Goal: Transaction & Acquisition: Purchase product/service

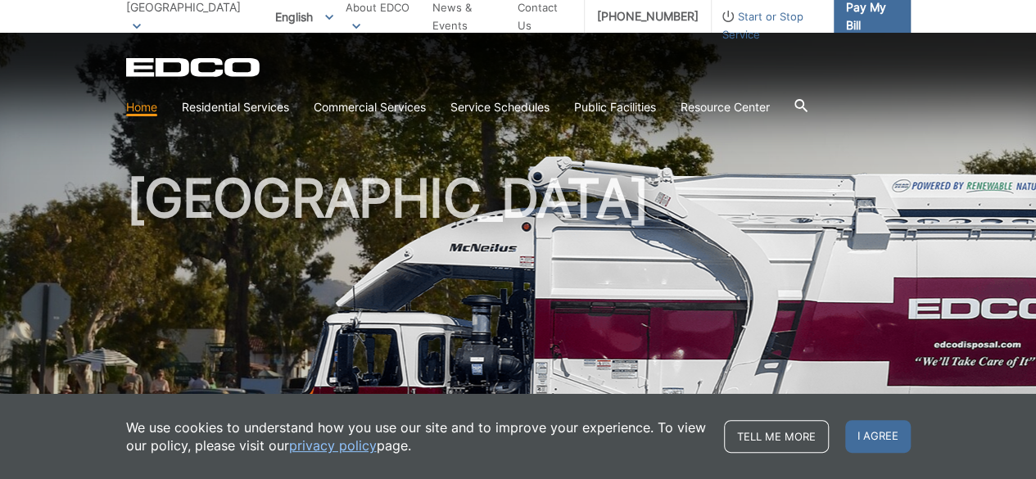
click at [860, 22] on span "Pay My Bill" at bounding box center [872, 16] width 52 height 36
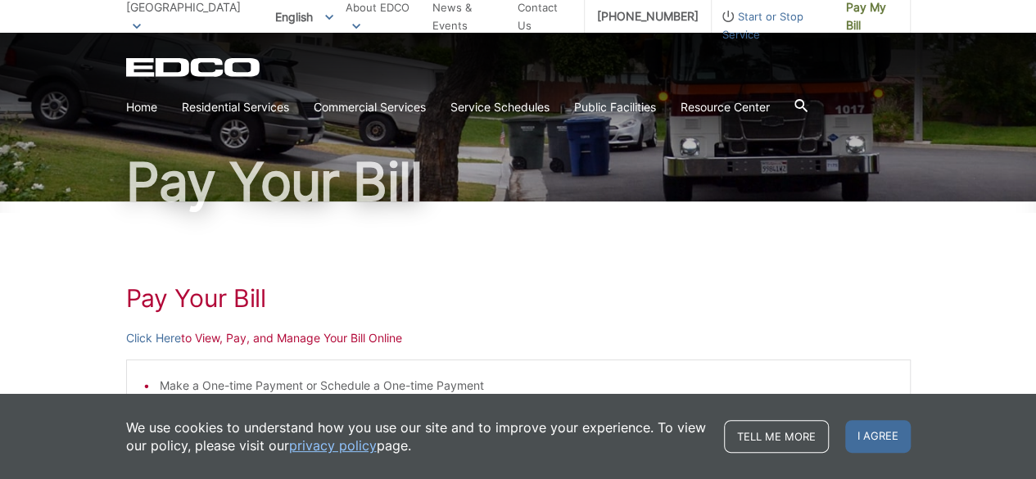
scroll to position [246, 0]
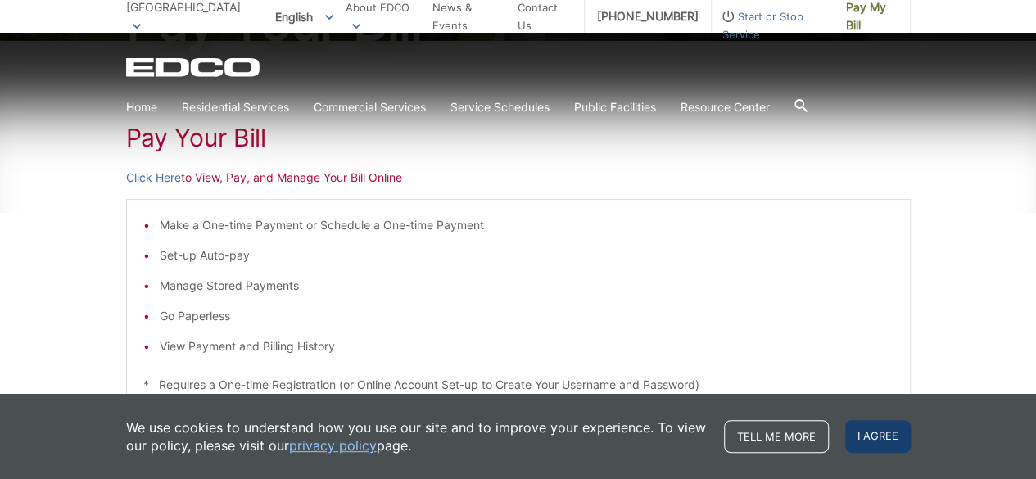
click at [871, 441] on span "I agree" at bounding box center [878, 436] width 66 height 33
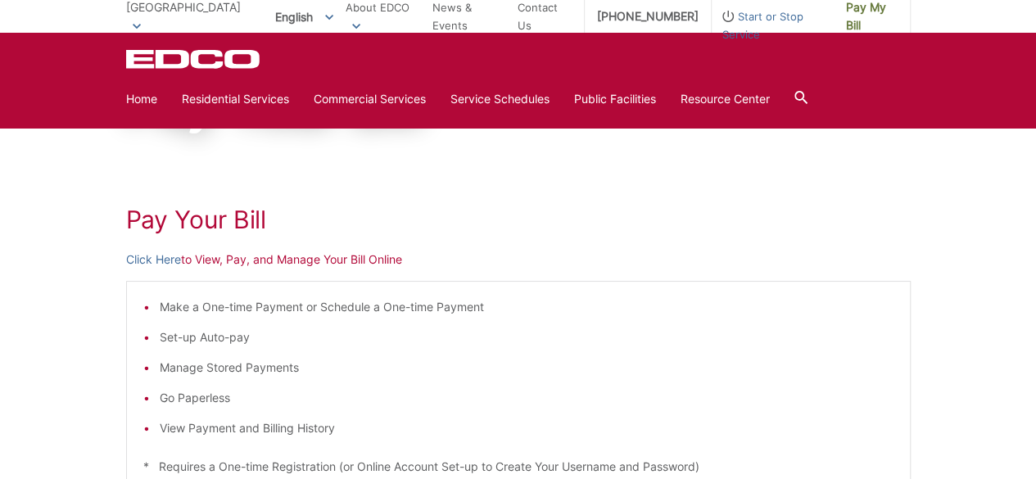
scroll to position [164, 0]
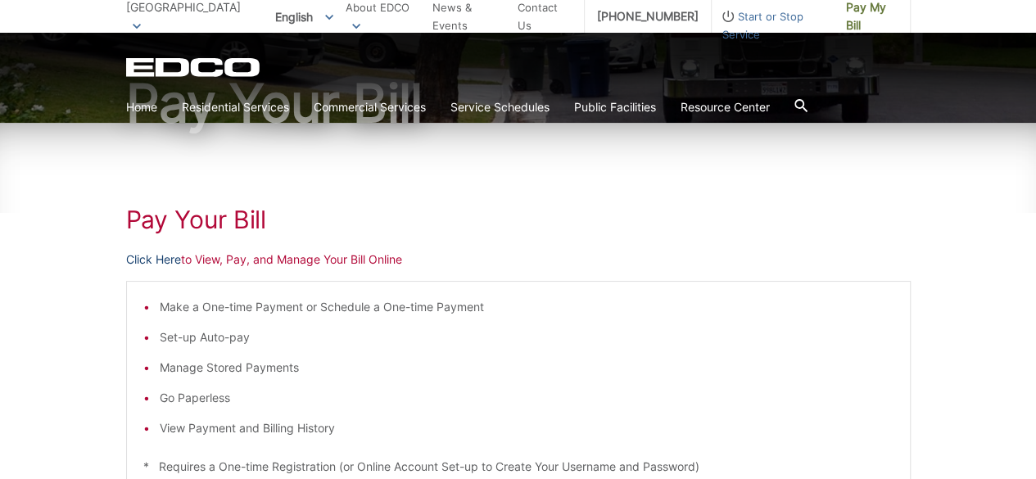
click at [166, 259] on link "Click Here" at bounding box center [153, 260] width 55 height 18
